Goal: Information Seeking & Learning: Learn about a topic

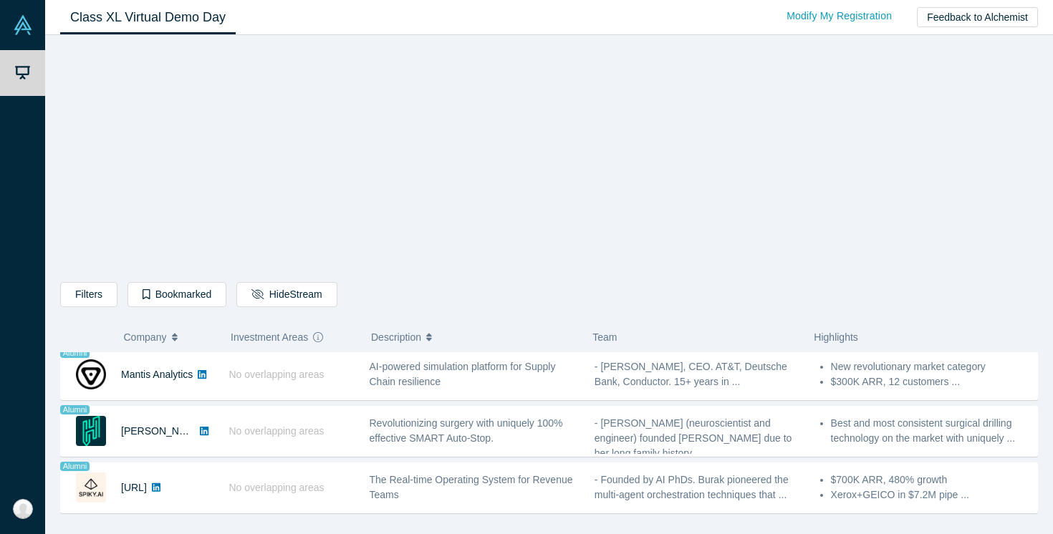
scroll to position [733, 0]
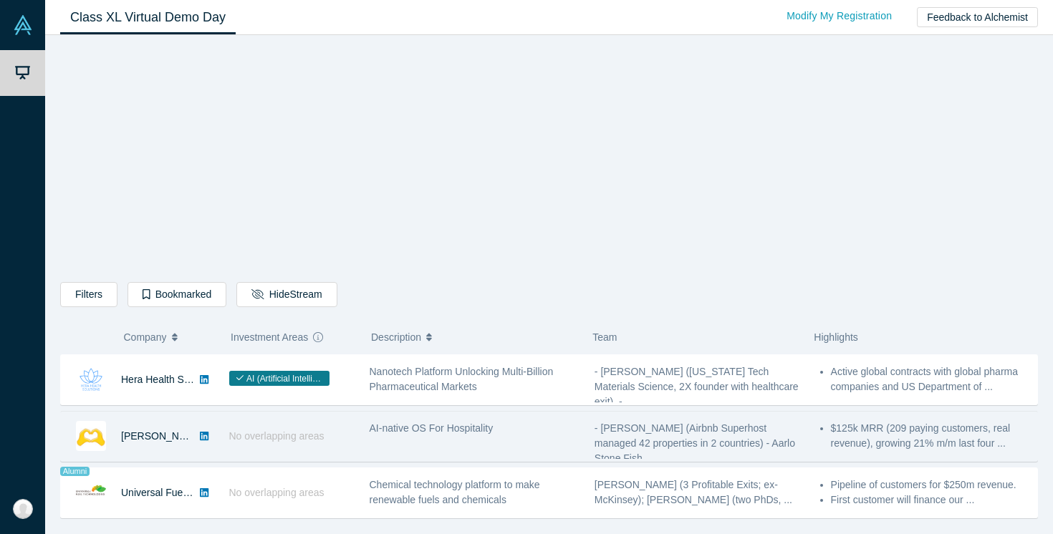
click at [345, 448] on div "No overlapping areas" at bounding box center [291, 436] width 140 height 49
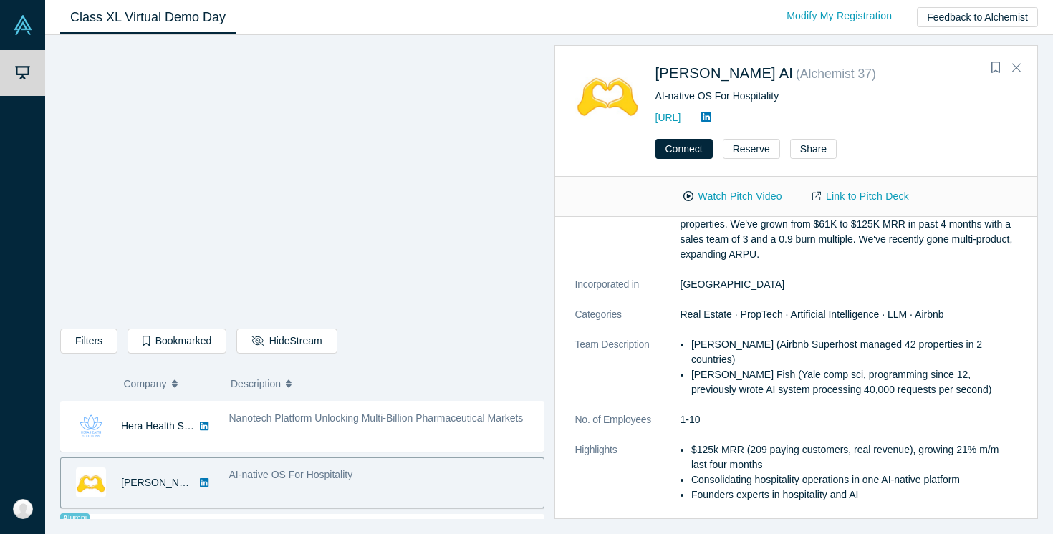
scroll to position [0, 0]
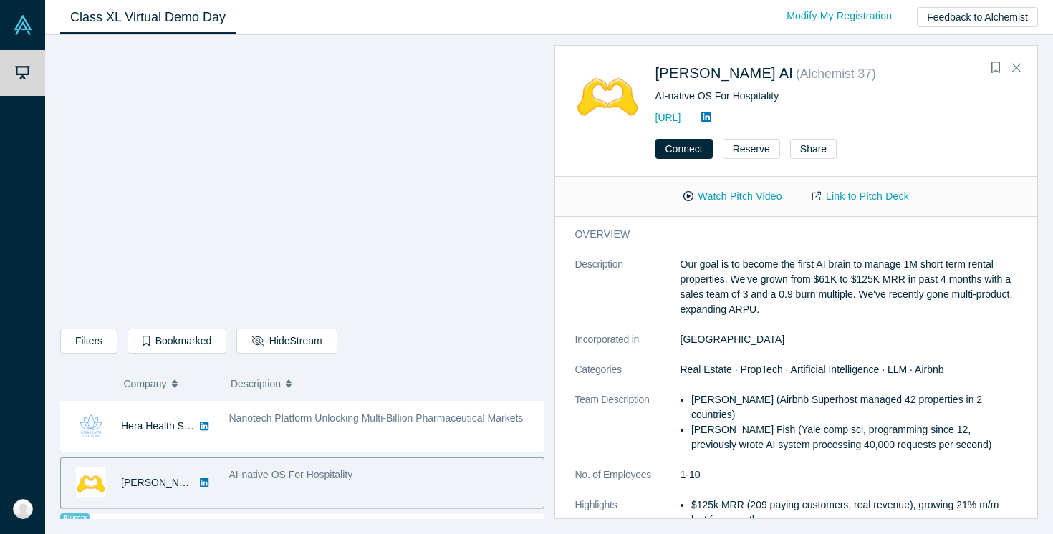
click at [262, 381] on span "Description" at bounding box center [256, 384] width 50 height 30
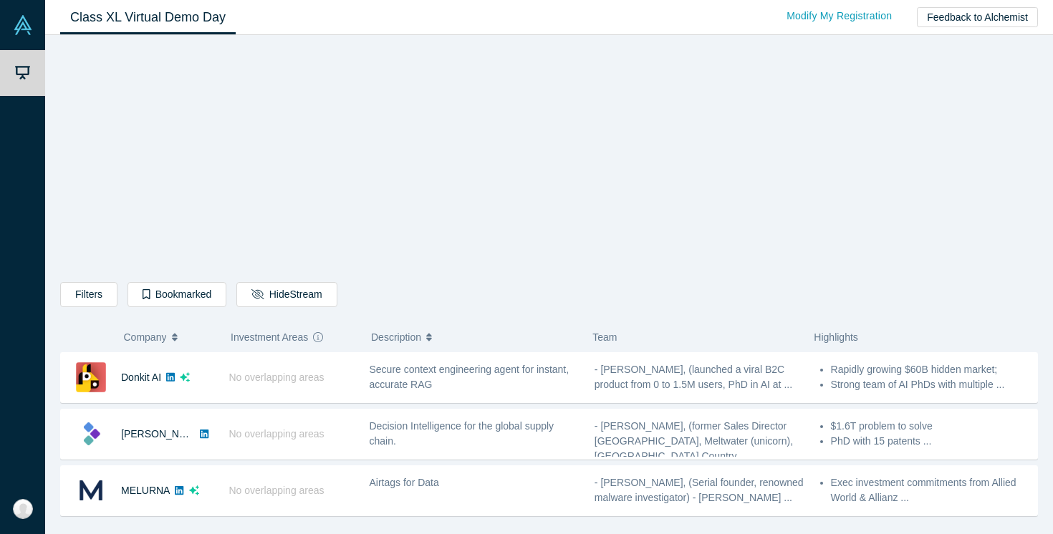
scroll to position [337, 0]
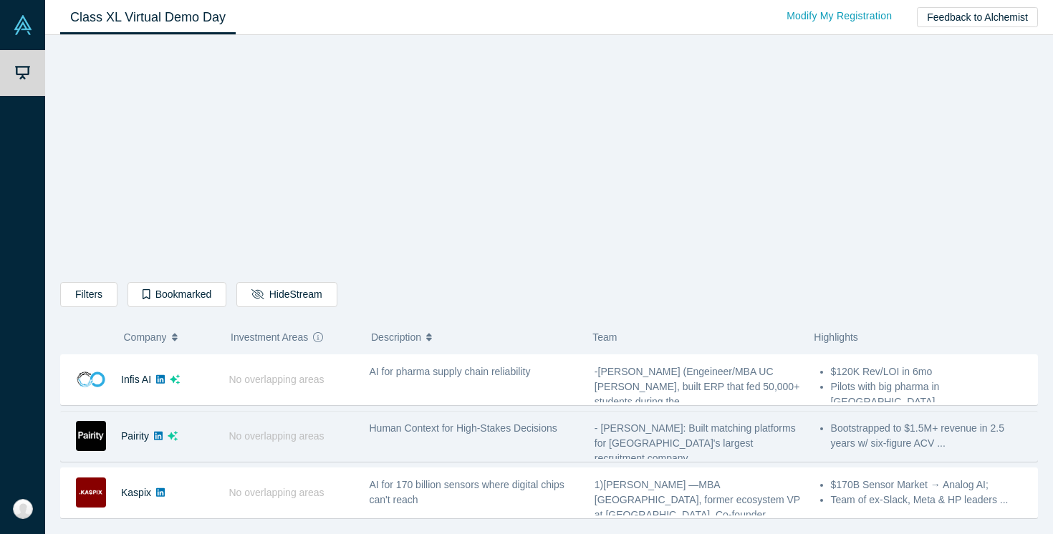
click at [415, 451] on div "Human Context for High-Stakes Decisions" at bounding box center [474, 436] width 225 height 45
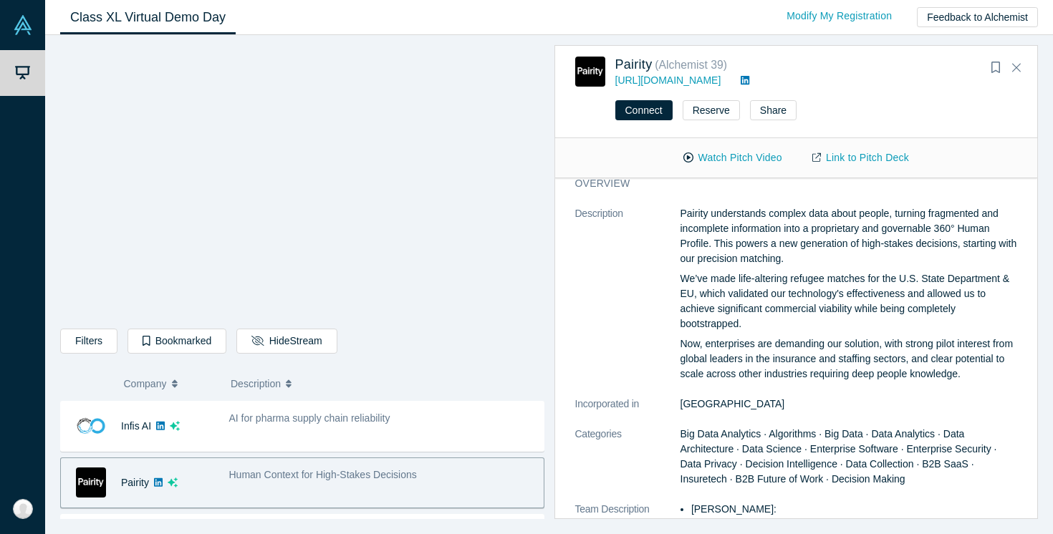
scroll to position [0, 0]
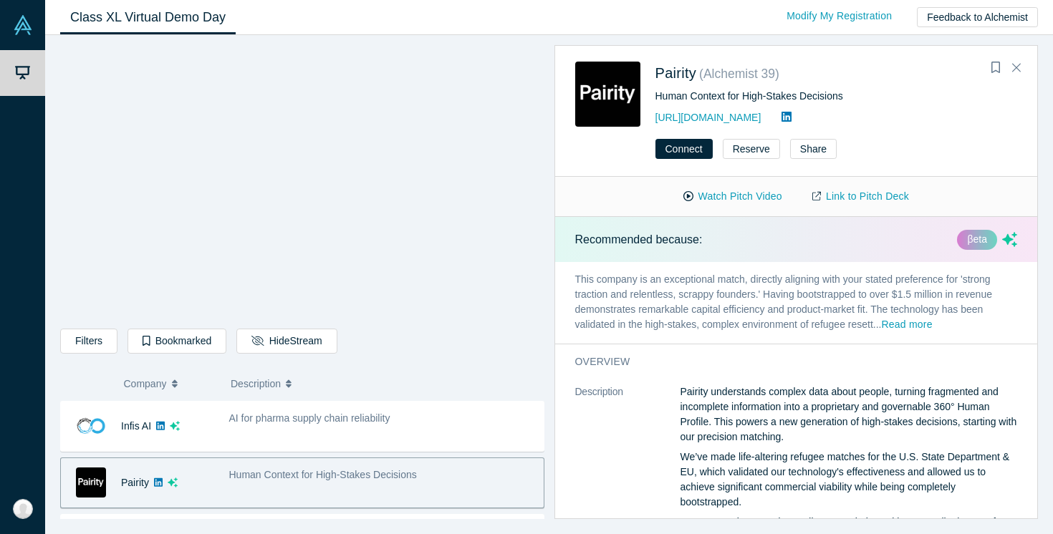
click at [410, 478] on span "Human Context for High-Stakes Decisions" at bounding box center [323, 474] width 188 height 11
click at [701, 115] on link "https://pairity.ca/" at bounding box center [708, 117] width 106 height 11
